Goal: Browse casually

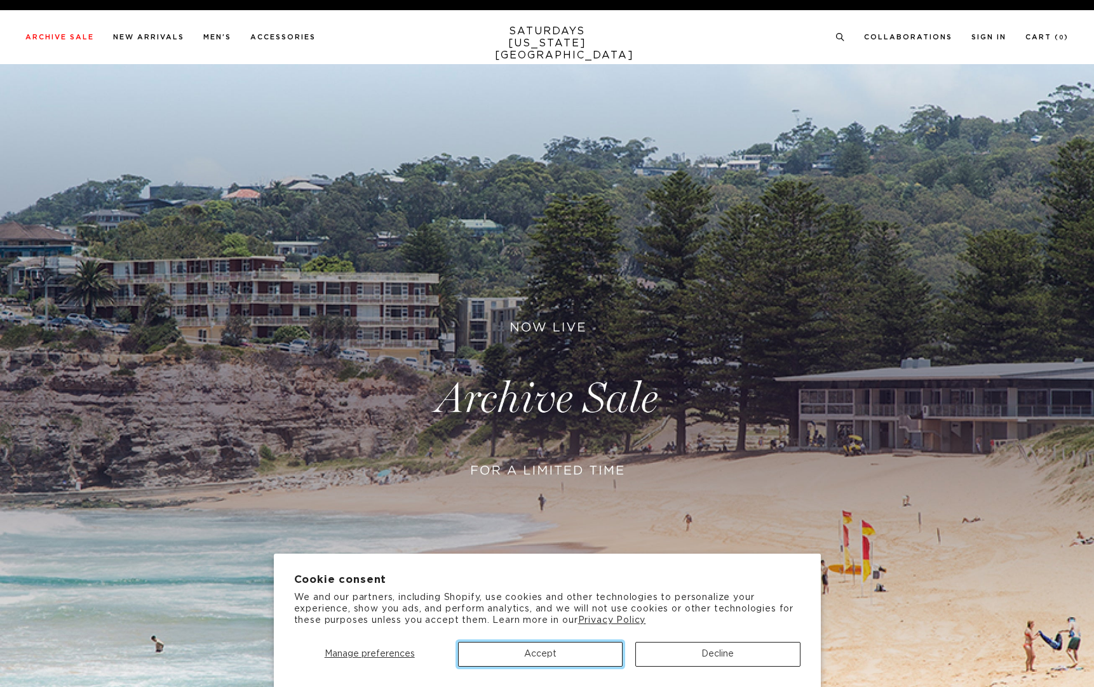
click at [530, 654] on button "Accept" at bounding box center [540, 654] width 165 height 25
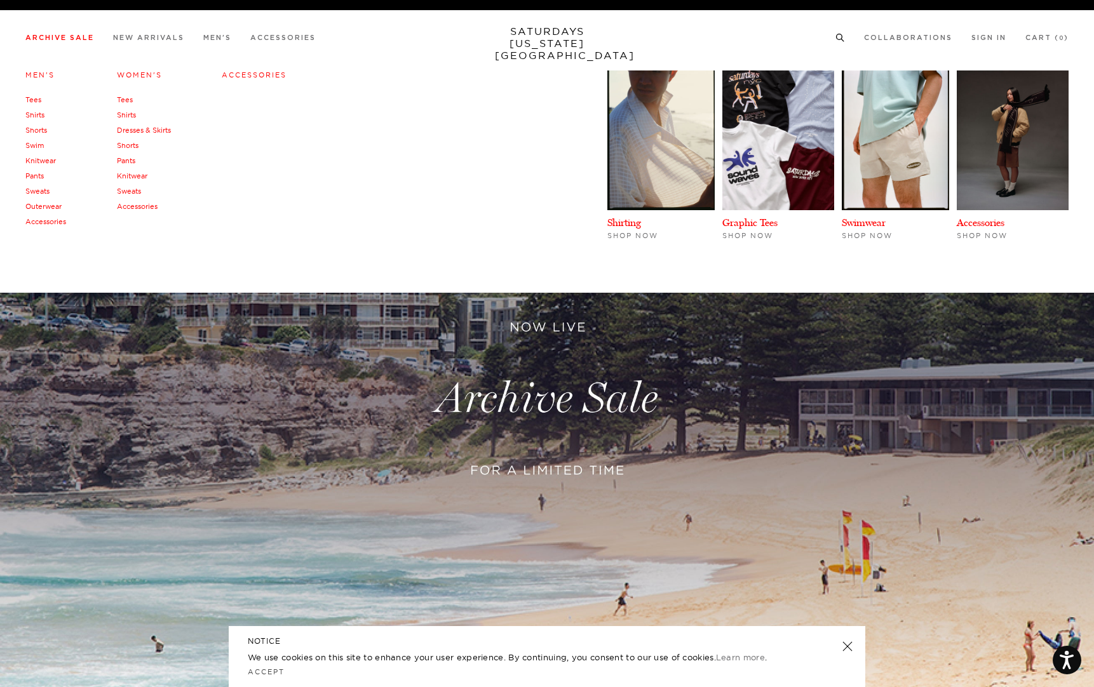
click at [38, 142] on link "Swim" at bounding box center [34, 145] width 18 height 9
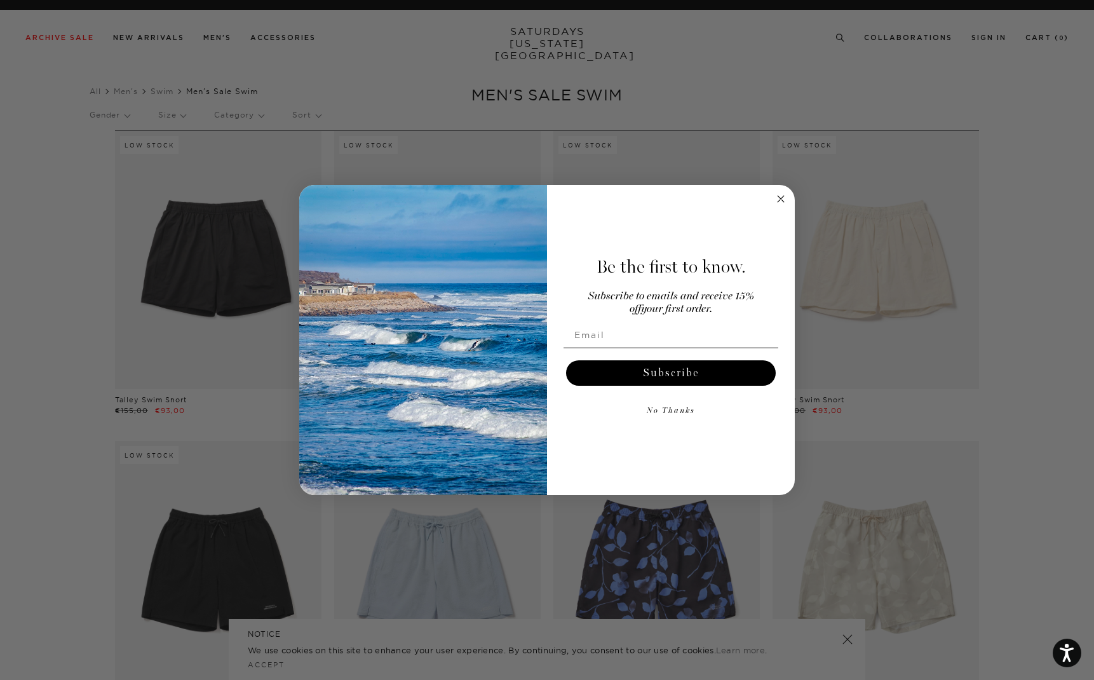
click at [775, 191] on icon "Close dialog" at bounding box center [780, 198] width 15 height 15
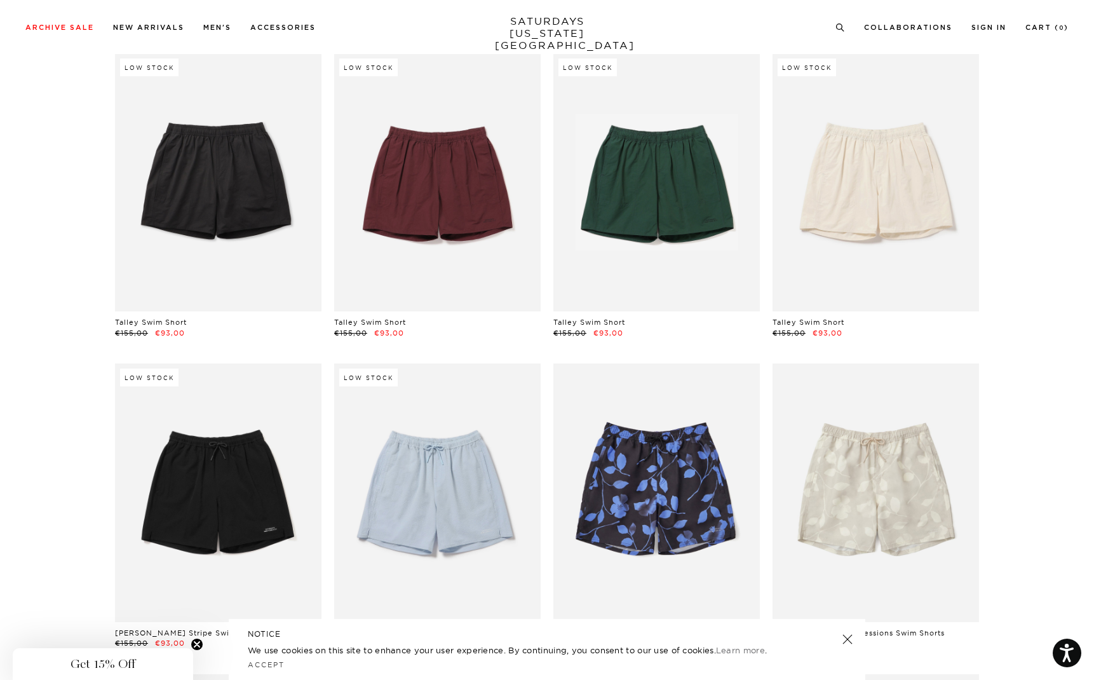
scroll to position [65, 0]
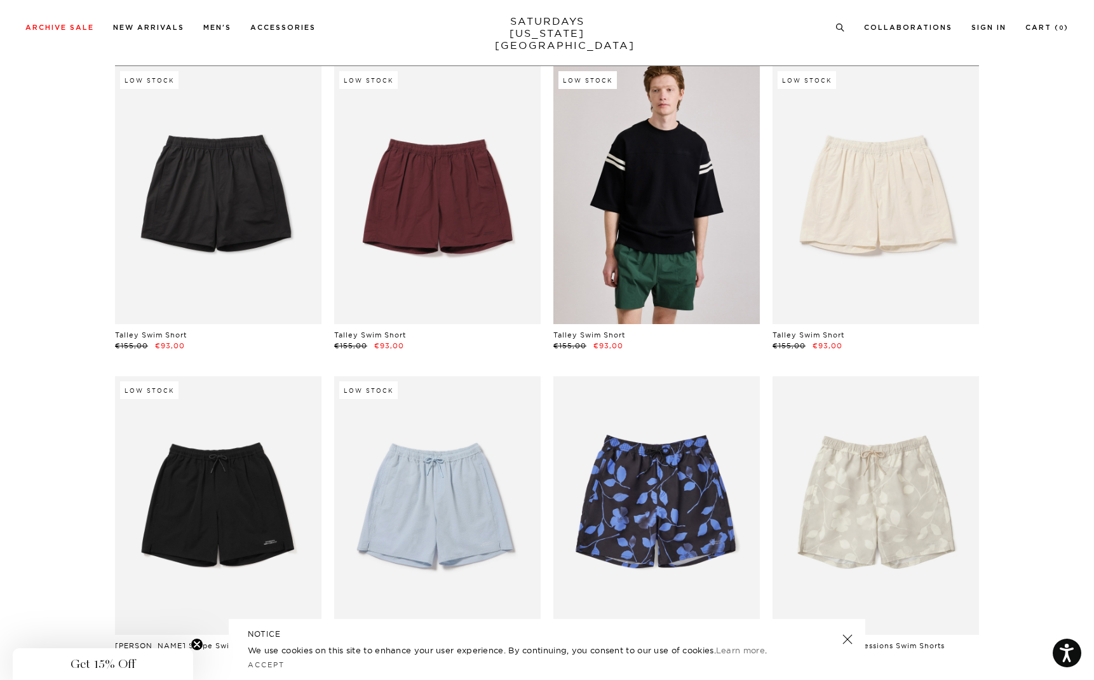
click at [658, 196] on link at bounding box center [656, 195] width 206 height 258
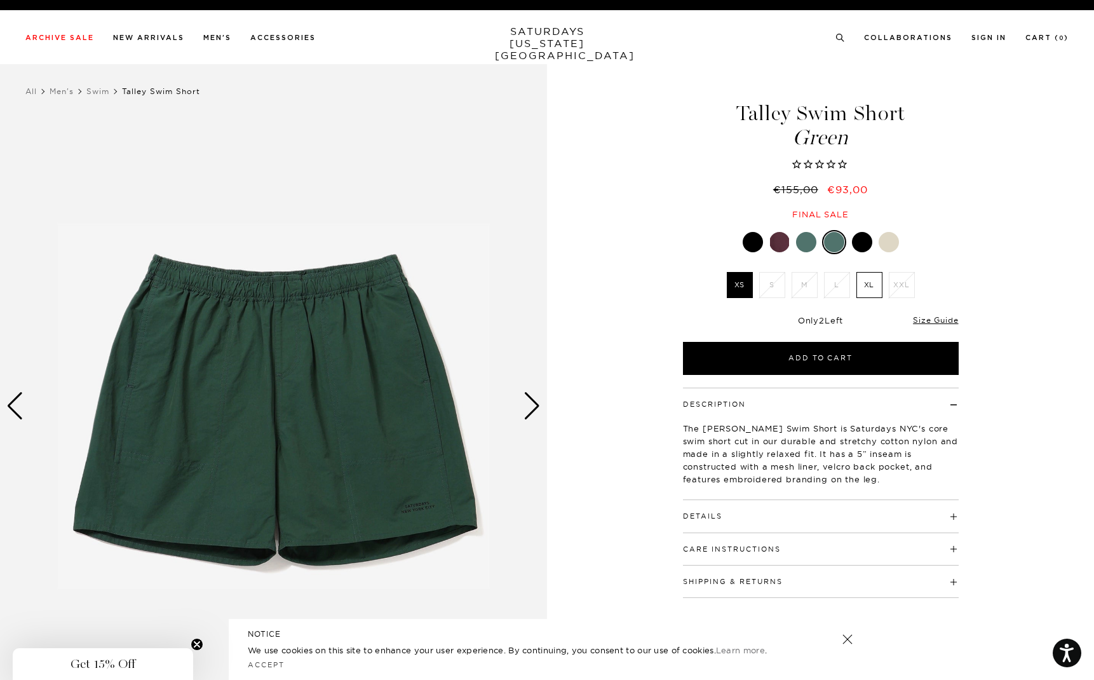
click at [812, 241] on div at bounding box center [806, 242] width 20 height 20
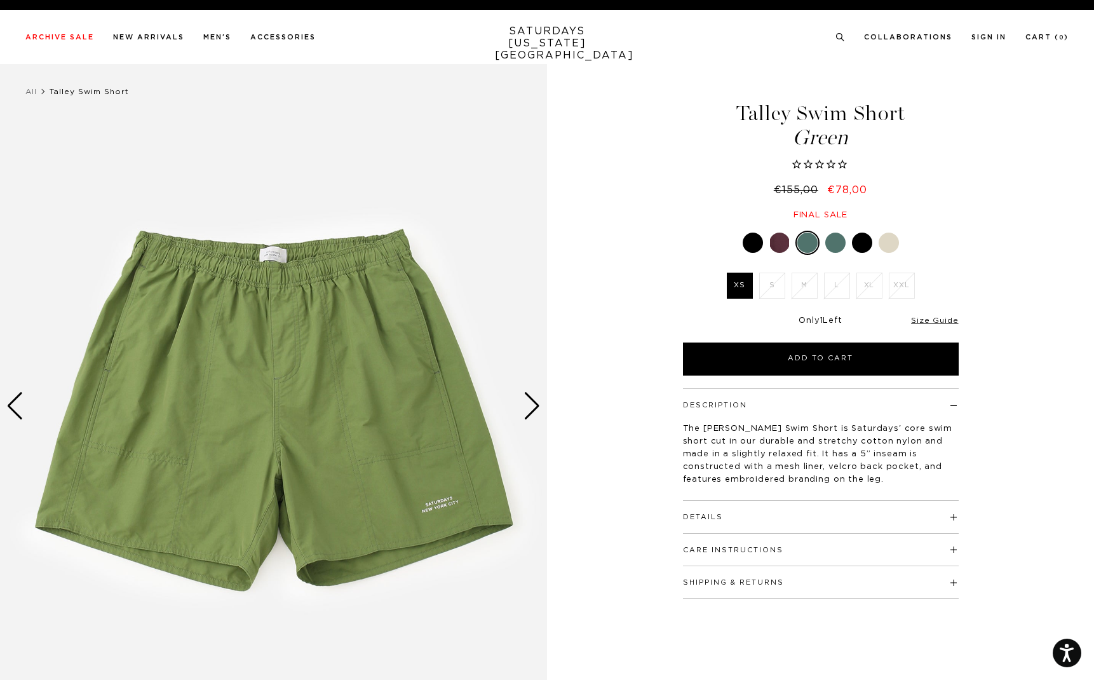
click at [837, 239] on div at bounding box center [835, 242] width 20 height 20
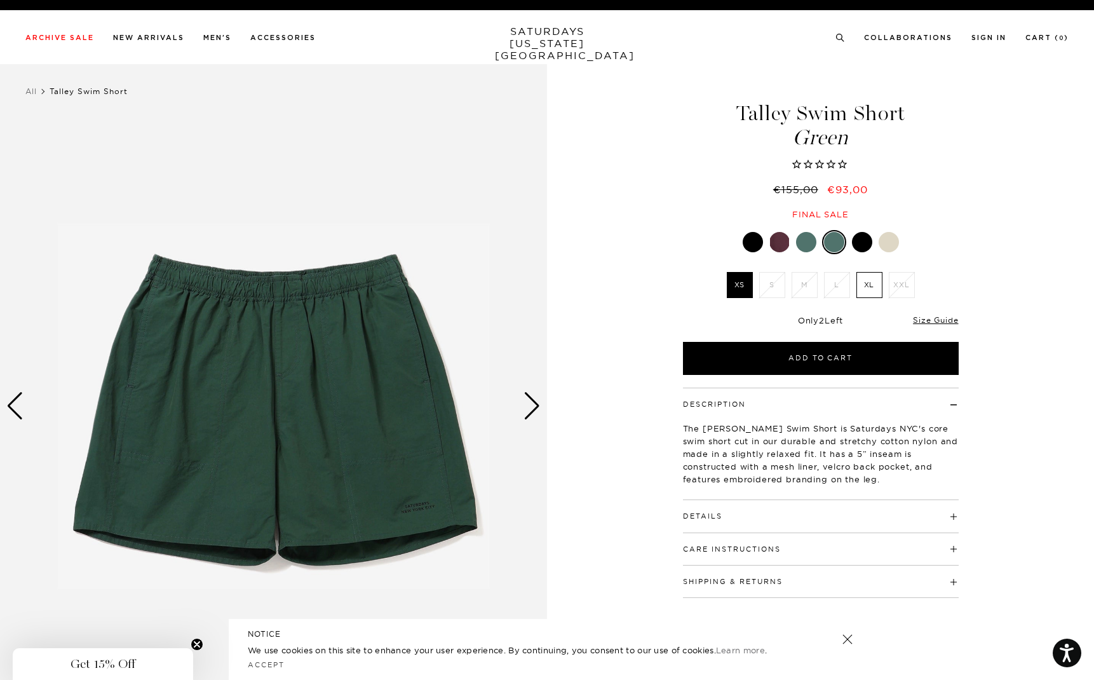
click at [861, 241] on div at bounding box center [862, 242] width 20 height 20
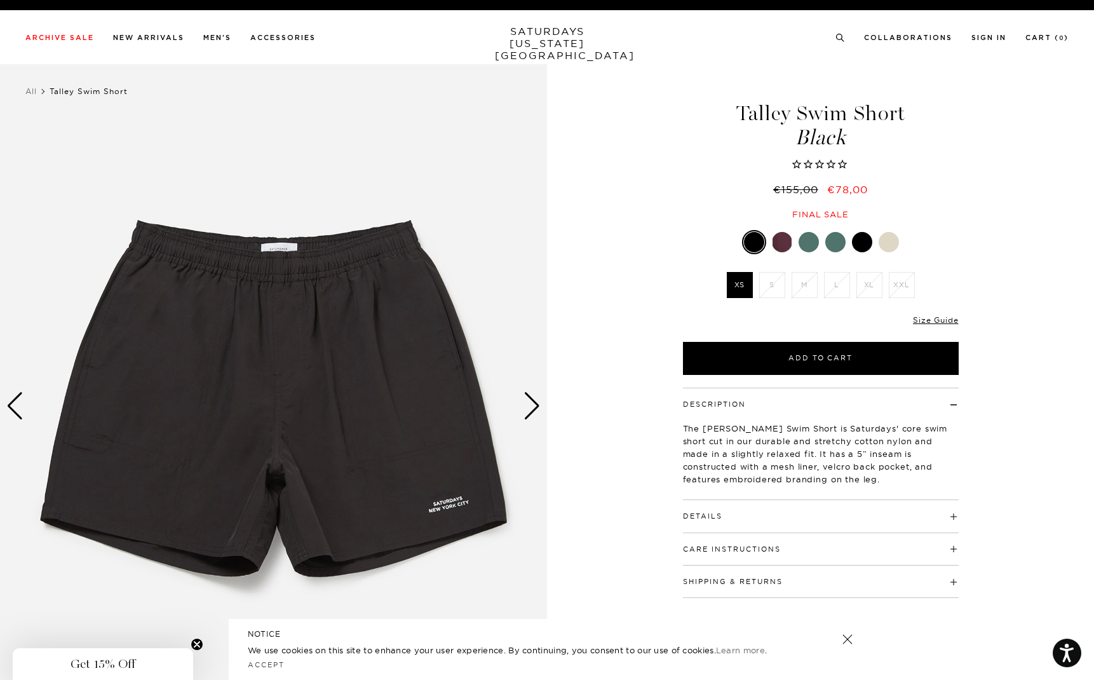
click at [889, 244] on div at bounding box center [889, 242] width 20 height 20
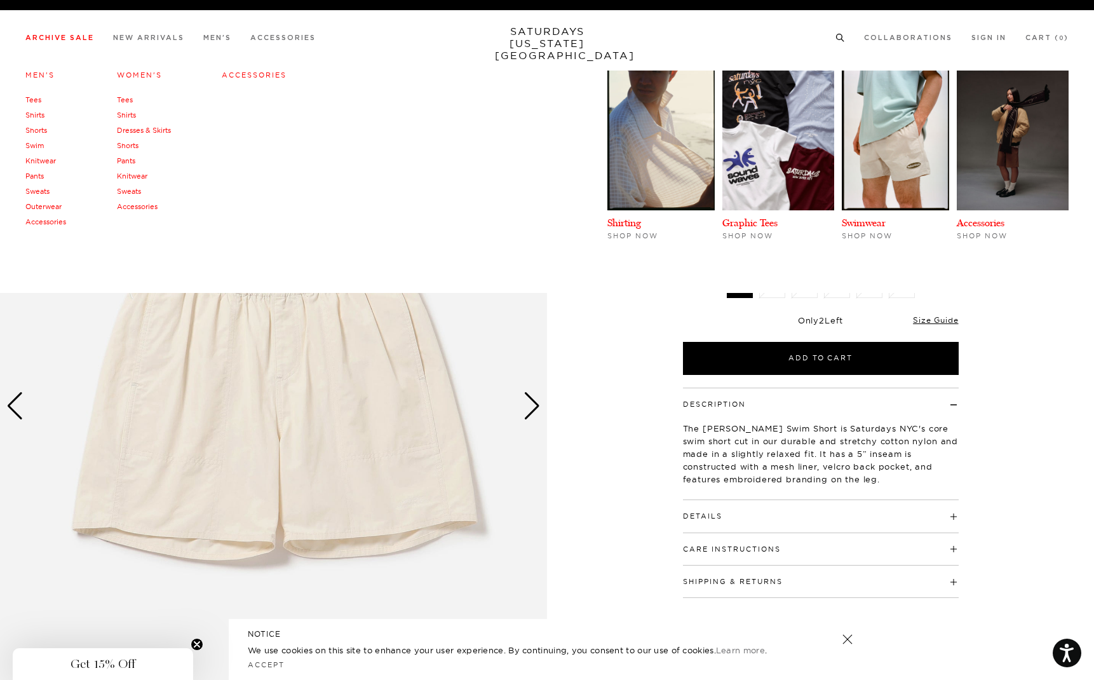
click at [65, 37] on link "Archive Sale" at bounding box center [59, 37] width 69 height 7
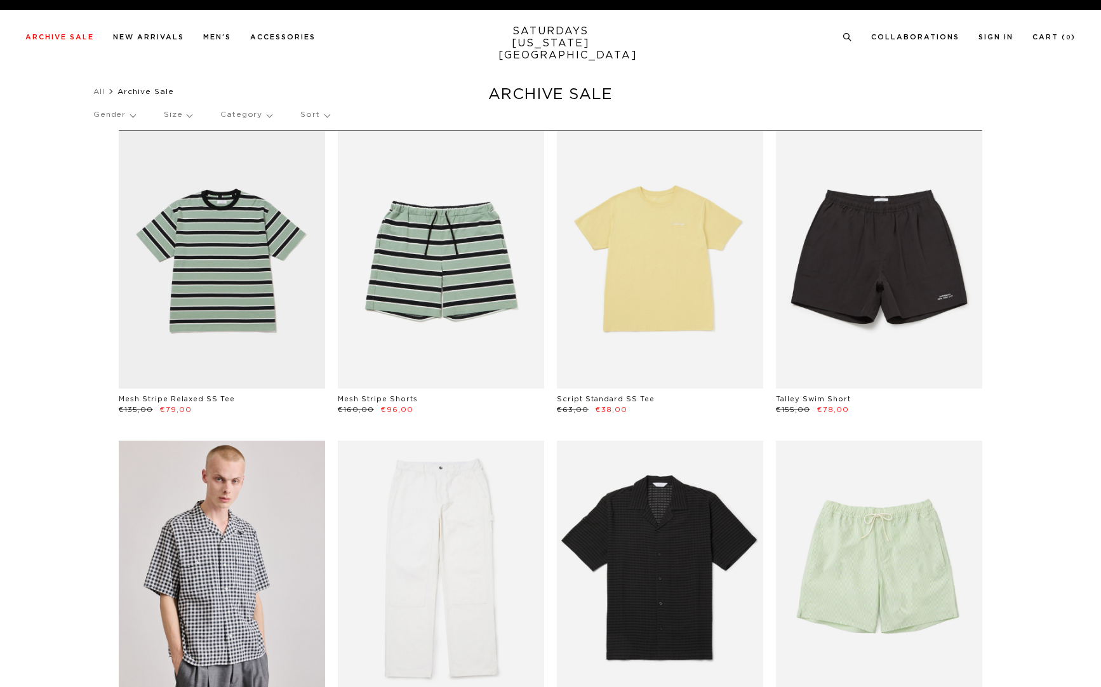
click at [29, 99] on div "All Archive Sale Clear All Filters Gender Size Category Sort" at bounding box center [550, 106] width 1101 height 47
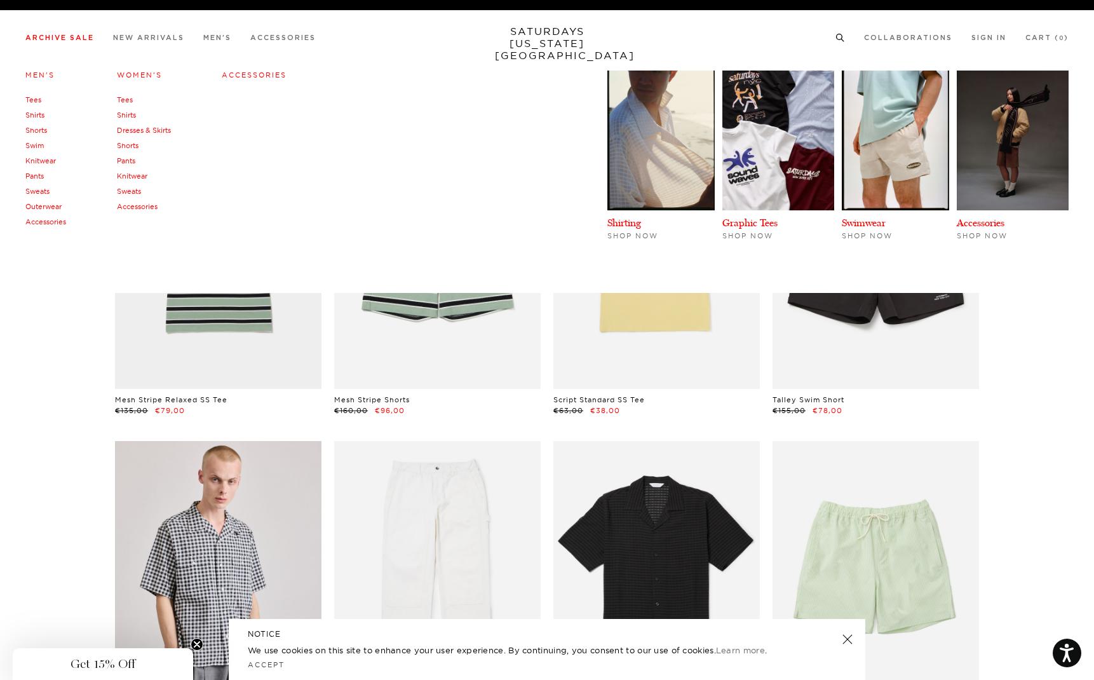
click at [34, 98] on link "Tees" at bounding box center [33, 99] width 16 height 9
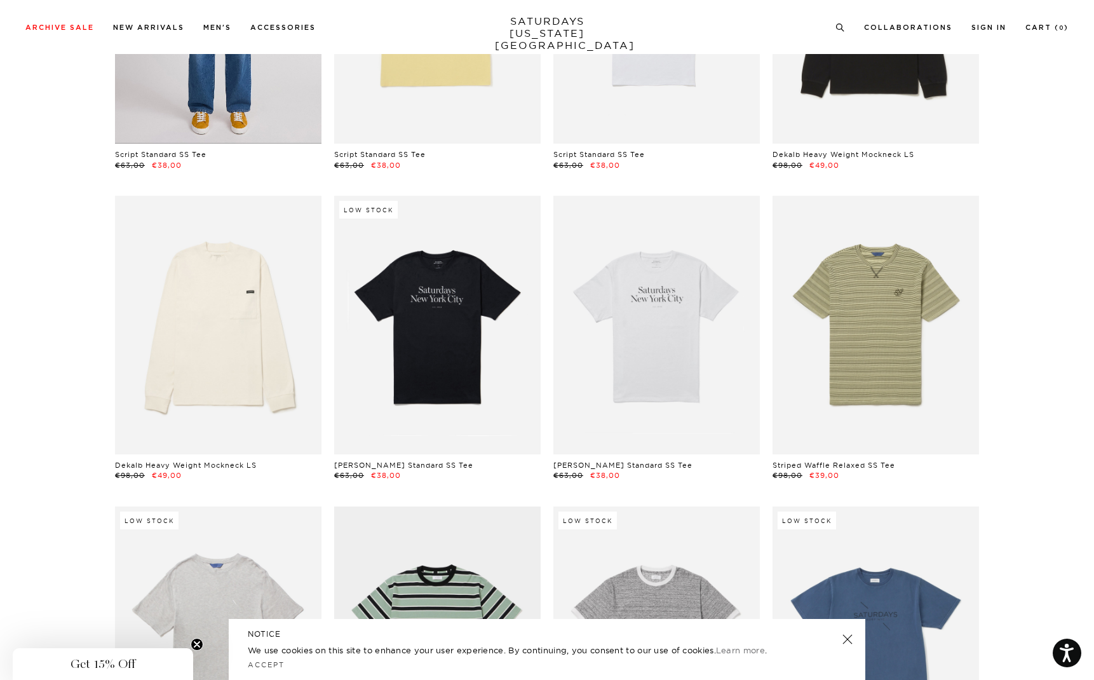
scroll to position [251, 0]
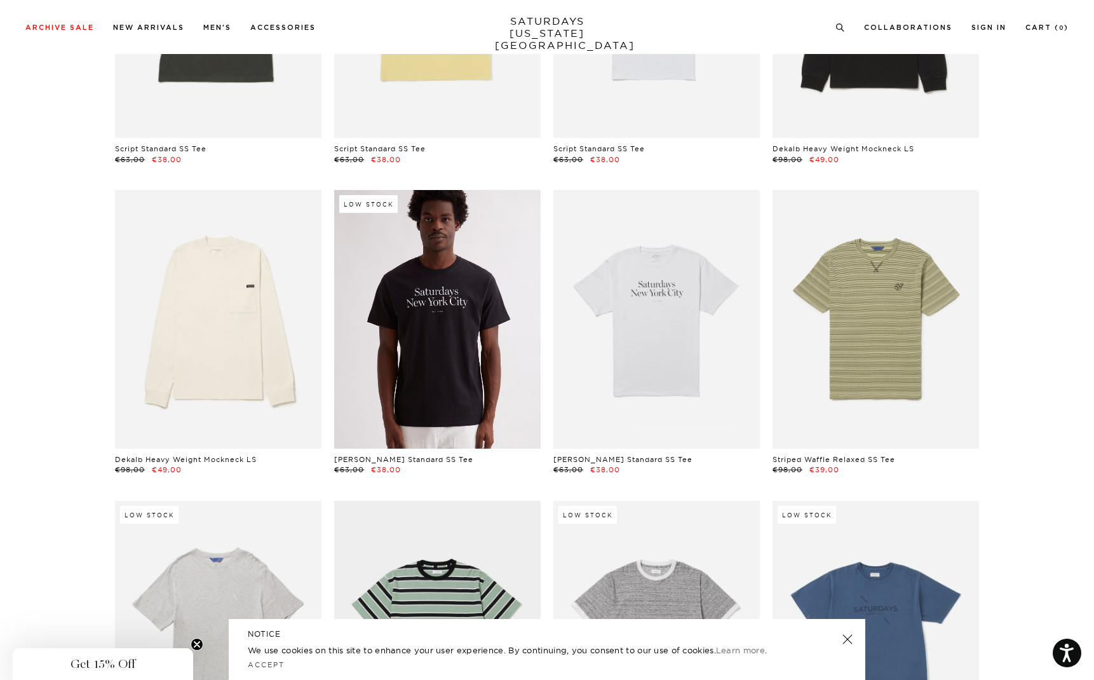
click at [454, 337] on link at bounding box center [437, 319] width 206 height 258
